Goal: Transaction & Acquisition: Purchase product/service

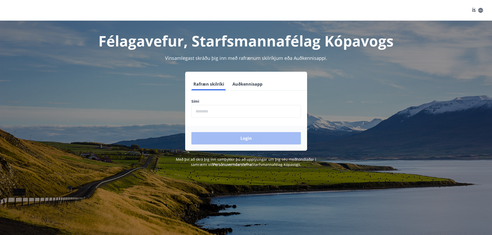
click at [240, 86] on button "Auðkennisapp" at bounding box center [247, 84] width 34 height 12
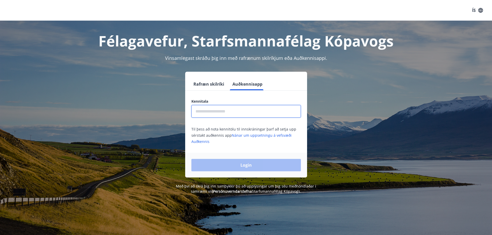
click at [231, 113] on input "text" at bounding box center [246, 111] width 110 height 13
type input "**********"
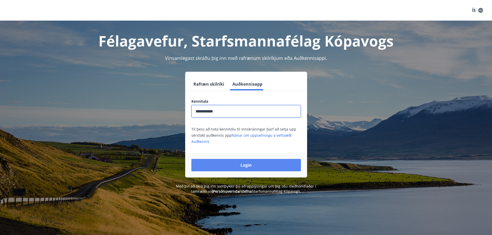
click at [240, 168] on button "Login" at bounding box center [246, 165] width 110 height 12
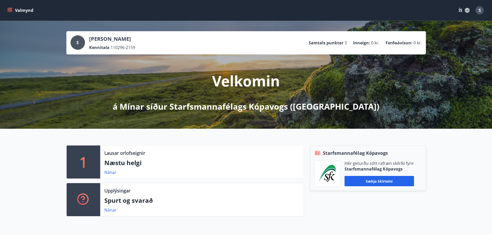
click at [12, 12] on icon "menu" at bounding box center [9, 10] width 5 height 5
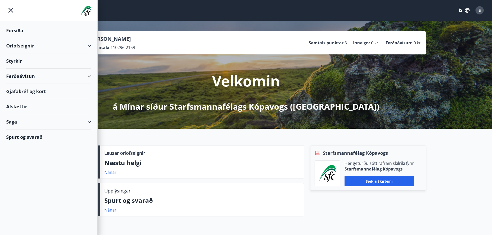
click at [20, 75] on div "Ferðaávísun" at bounding box center [48, 76] width 85 height 15
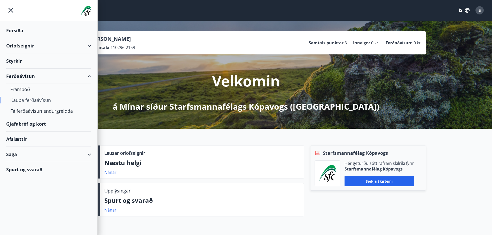
click at [21, 102] on div "Kaupa ferðaávísun" at bounding box center [48, 100] width 77 height 11
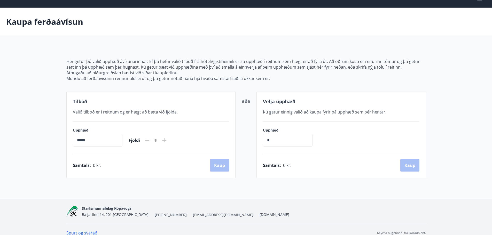
scroll to position [20, 0]
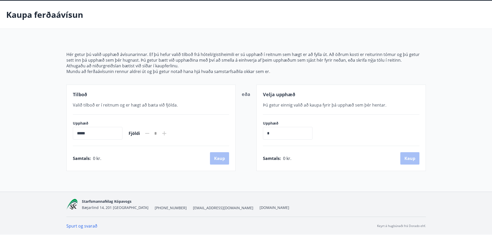
click at [15, 15] on p "Kaupa ferðaávísun" at bounding box center [44, 14] width 77 height 11
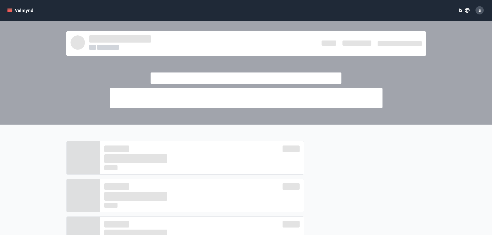
click at [18, 13] on button "Valmynd" at bounding box center [20, 10] width 29 height 9
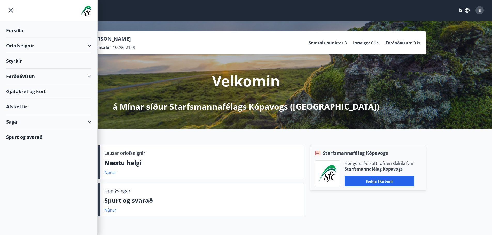
click at [20, 43] on div "Orlofseignir" at bounding box center [48, 45] width 85 height 15
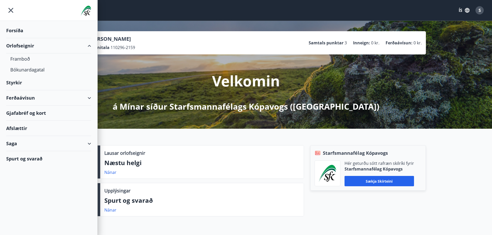
click at [26, 84] on div "Styrkir" at bounding box center [48, 82] width 85 height 15
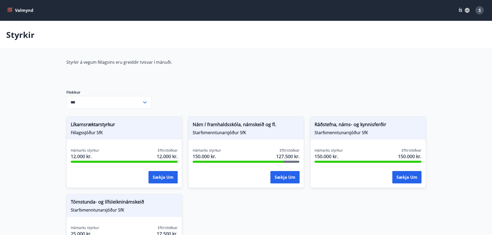
type input "***"
click at [14, 11] on button "Valmynd" at bounding box center [20, 10] width 29 height 9
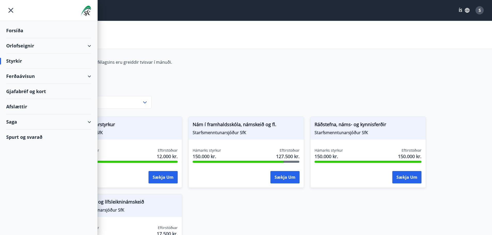
click at [40, 78] on div "Ferðaávísun" at bounding box center [48, 76] width 85 height 15
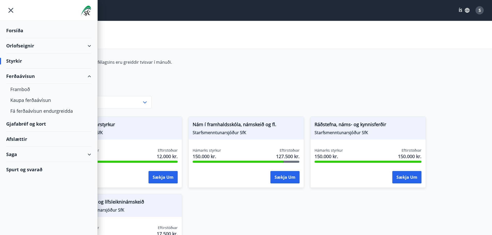
click at [26, 124] on div "Gjafabréf og kort" at bounding box center [48, 123] width 85 height 15
